Goal: Transaction & Acquisition: Download file/media

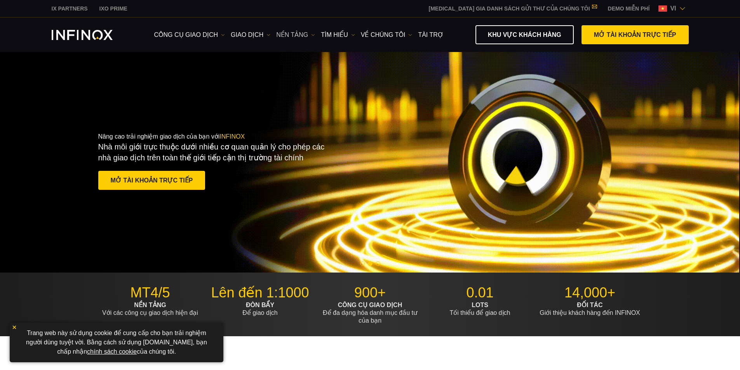
click at [312, 36] on img at bounding box center [313, 35] width 4 height 4
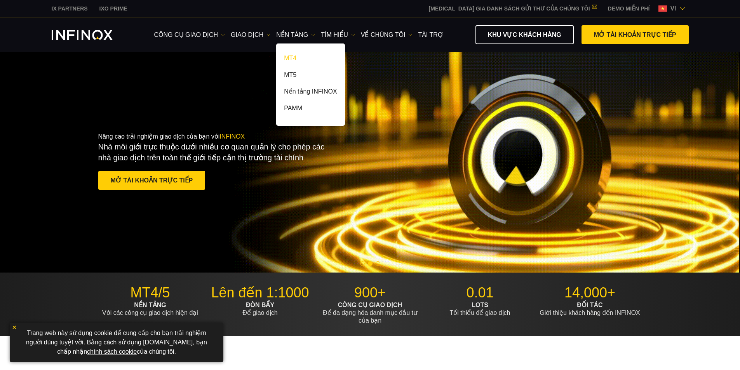
click at [293, 59] on link "MT4" at bounding box center [310, 59] width 68 height 17
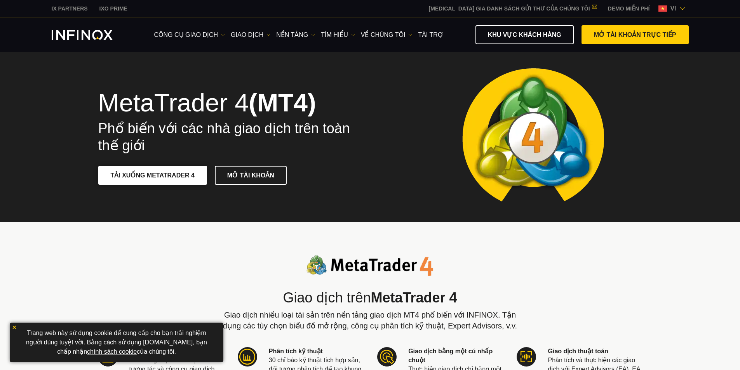
click at [185, 174] on link "TẢI XUỐNG METATRADER 4" at bounding box center [152, 175] width 109 height 19
click at [191, 176] on link "TẢI XUỐNG METATRADER 4" at bounding box center [152, 175] width 109 height 19
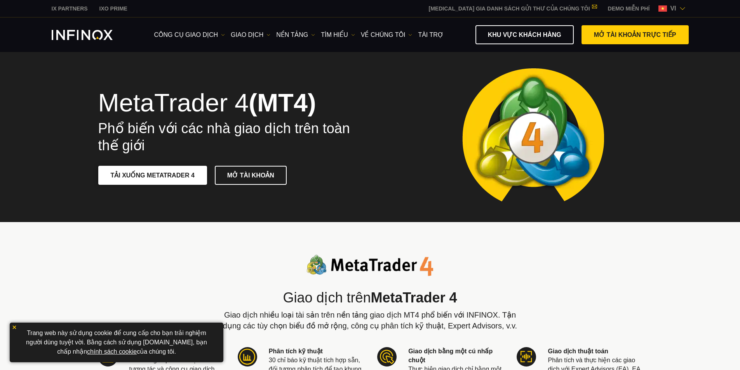
click at [153, 175] on span at bounding box center [153, 175] width 0 height 0
